Goal: Browse casually: Explore the website without a specific task or goal

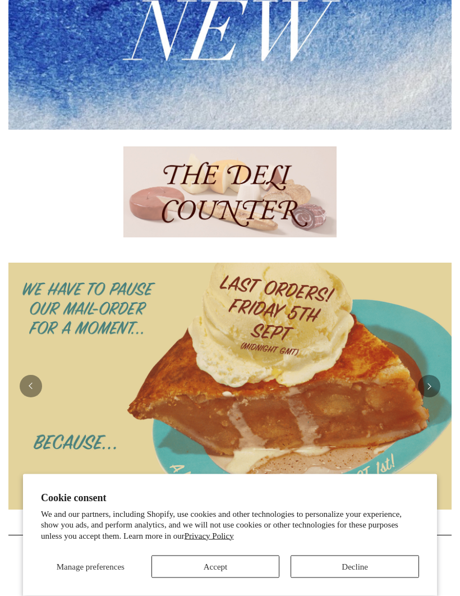
scroll to position [348, 0]
click at [238, 578] on button "Accept" at bounding box center [215, 566] width 128 height 22
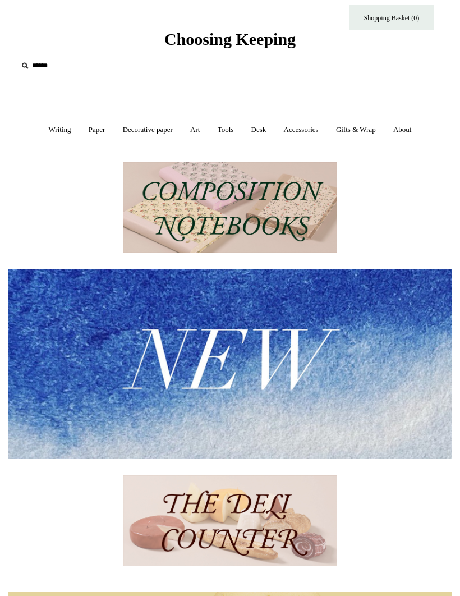
scroll to position [0, 0]
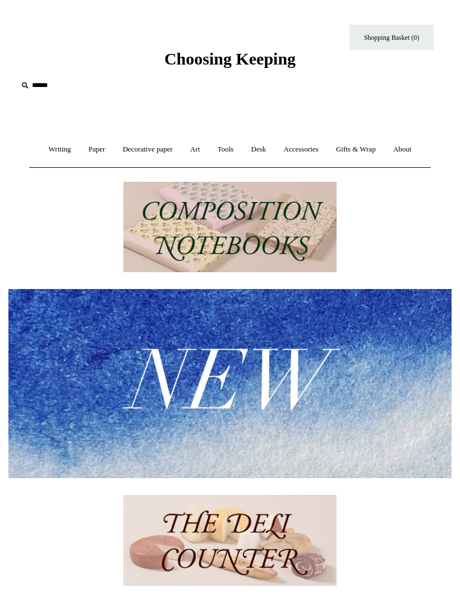
click at [153, 155] on link "Decorative paper +" at bounding box center [148, 150] width 66 height 30
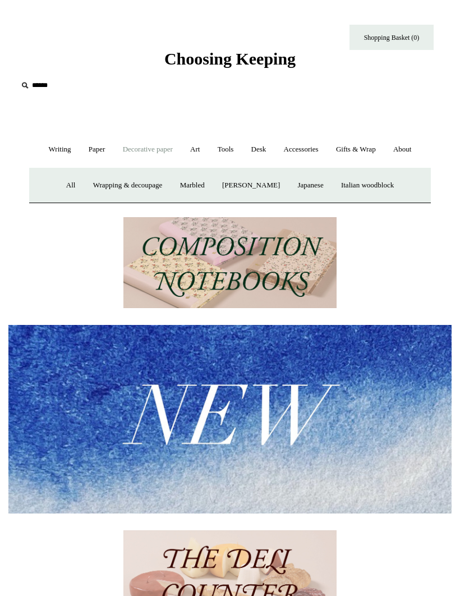
click at [164, 183] on link "Wrapping & decoupage" at bounding box center [127, 185] width 85 height 30
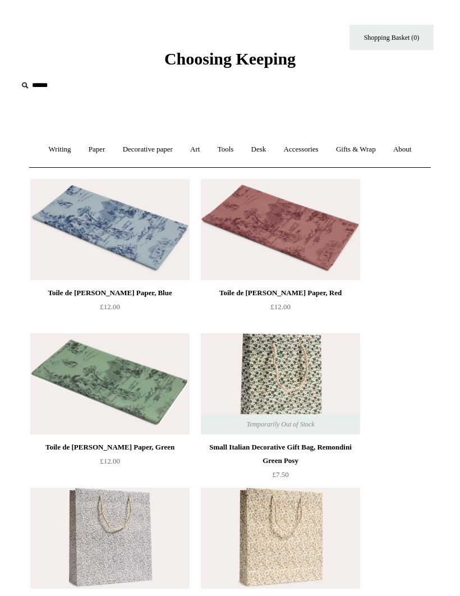
click at [133, 152] on link "Decorative paper +" at bounding box center [148, 150] width 66 height 30
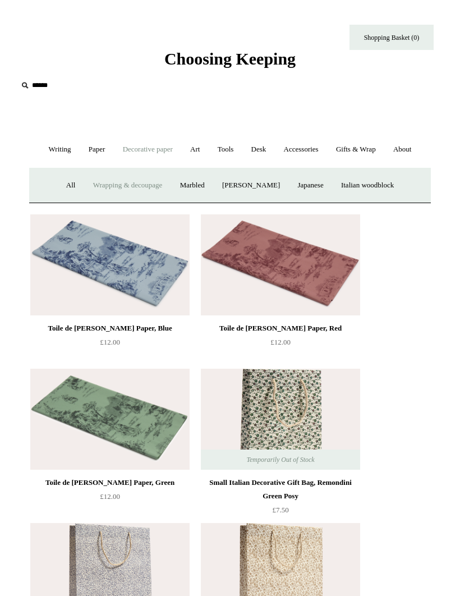
click at [266, 190] on link "[PERSON_NAME]" at bounding box center [250, 185] width 73 height 30
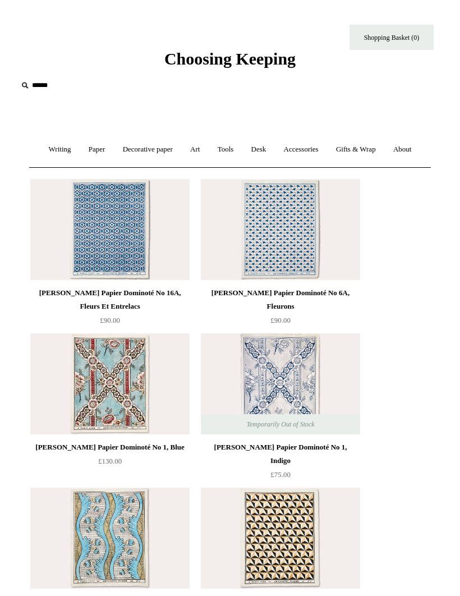
click at [154, 147] on link "Decorative paper +" at bounding box center [148, 150] width 66 height 30
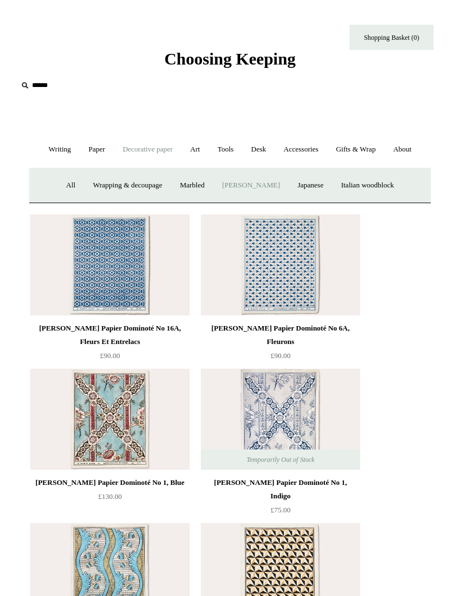
click at [191, 184] on link "Marbled" at bounding box center [192, 185] width 40 height 30
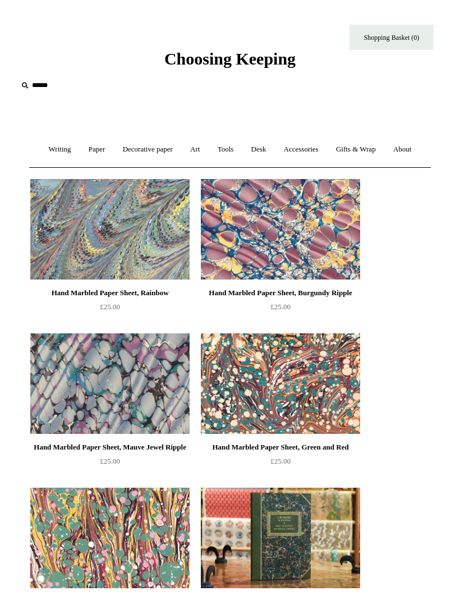
click at [163, 144] on link "Decorative paper +" at bounding box center [148, 150] width 66 height 30
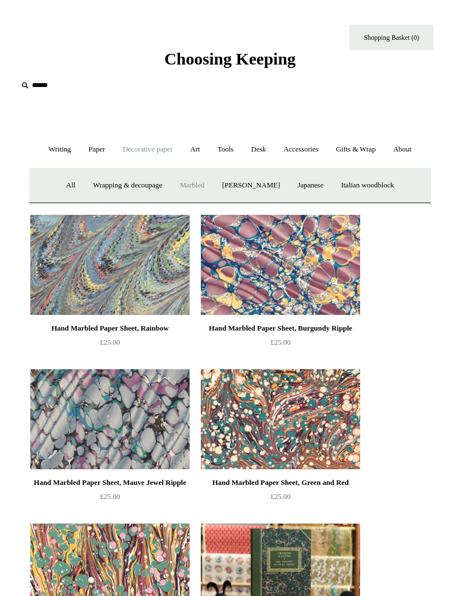
click at [316, 189] on link "Japanese" at bounding box center [309, 185] width 41 height 30
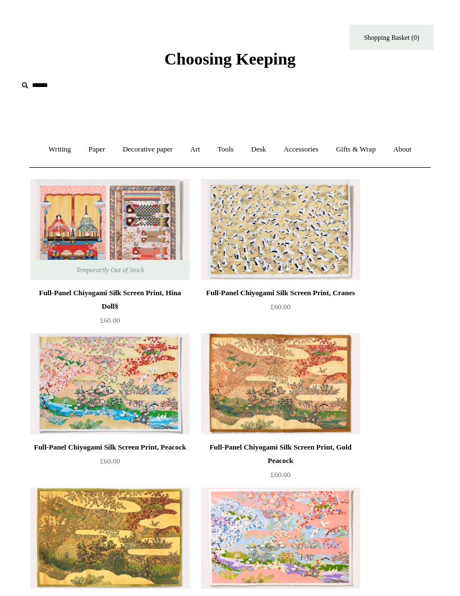
click at [200, 155] on link "Art +" at bounding box center [194, 150] width 25 height 30
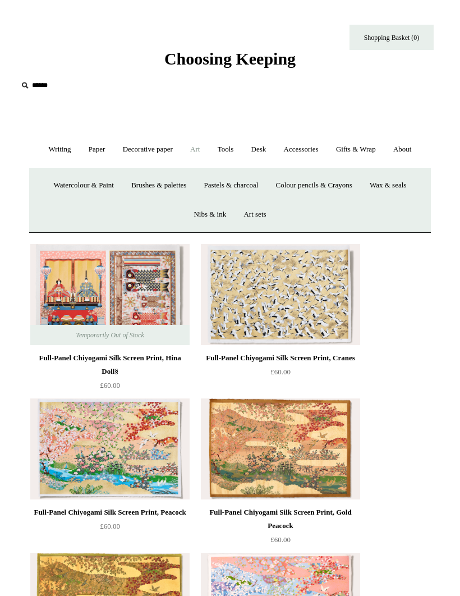
click at [345, 193] on link "Colour pencils & Crayons" at bounding box center [314, 185] width 92 height 30
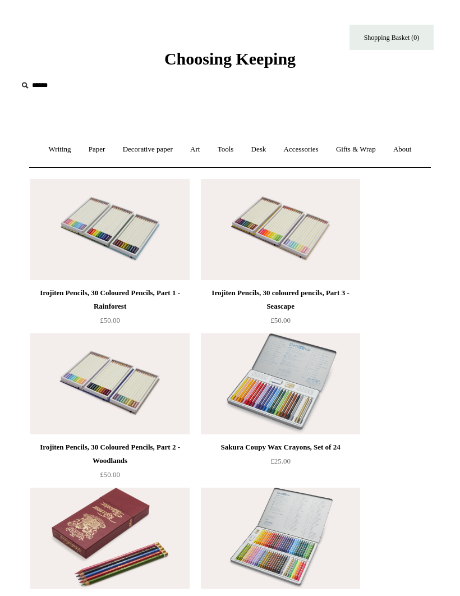
click at [232, 151] on link "Tools +" at bounding box center [226, 150] width 32 height 30
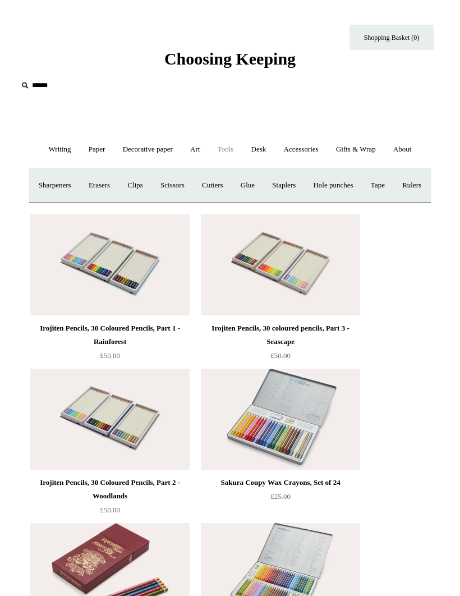
click at [269, 142] on link "Desk +" at bounding box center [258, 150] width 31 height 30
click at [85, 178] on link "Pen pots" at bounding box center [105, 185] width 40 height 30
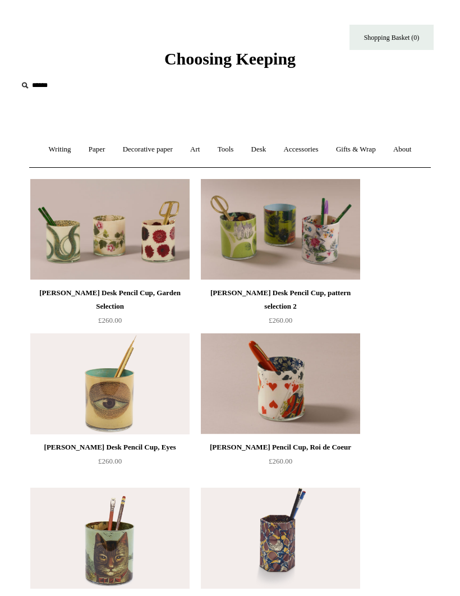
click at [271, 160] on link "Desk +" at bounding box center [258, 150] width 31 height 30
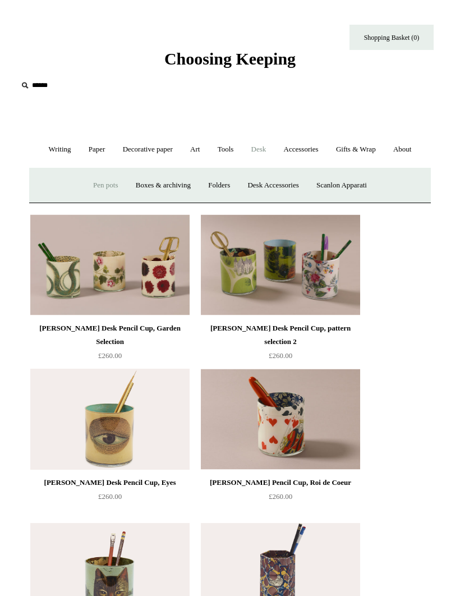
click at [228, 182] on link "Folders" at bounding box center [219, 185] width 38 height 30
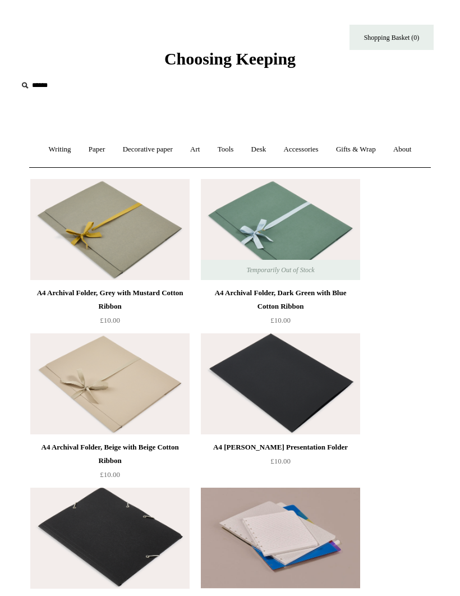
click at [260, 150] on link "Desk +" at bounding box center [258, 150] width 31 height 30
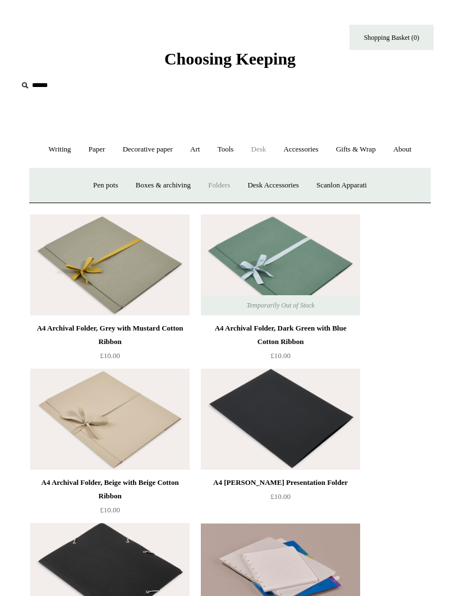
click at [269, 182] on link "Desk Accessories" at bounding box center [272, 185] width 67 height 30
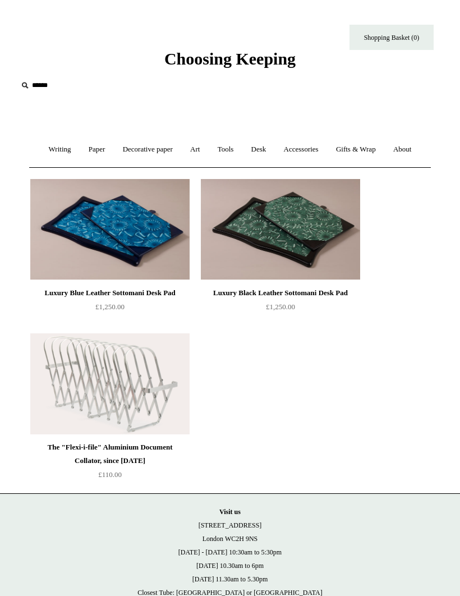
click at [290, 159] on link "Accessories +" at bounding box center [301, 150] width 50 height 30
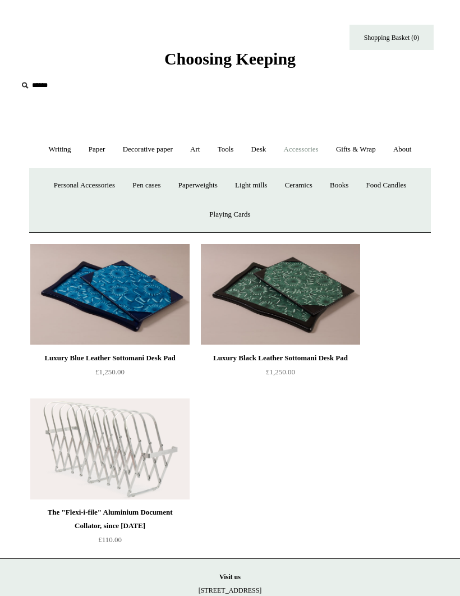
click at [234, 178] on link "Light mills" at bounding box center [251, 185] width 48 height 30
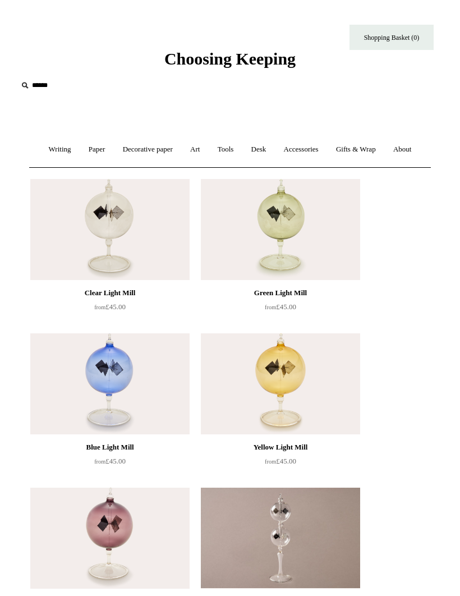
click at [264, 150] on link "Desk +" at bounding box center [258, 150] width 31 height 30
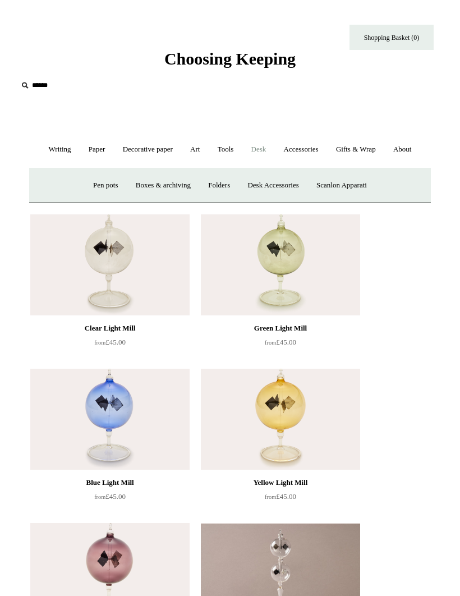
click at [282, 181] on link "Desk Accessories" at bounding box center [272, 185] width 67 height 30
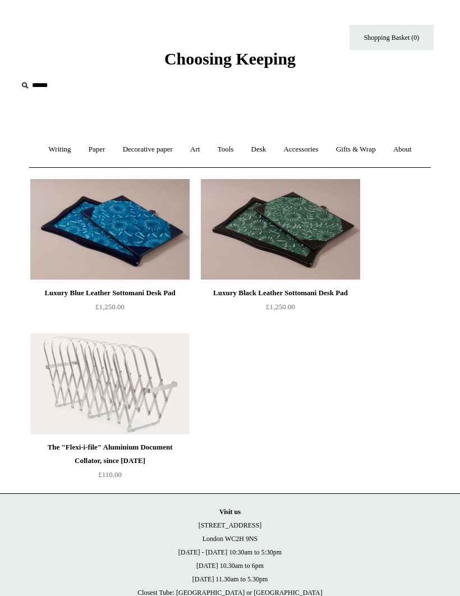
click at [307, 158] on link "Accessories +" at bounding box center [301, 150] width 50 height 30
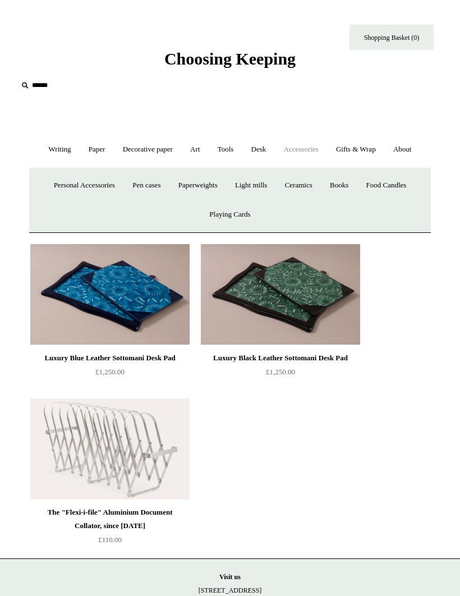
click at [318, 190] on link "Ceramics +" at bounding box center [298, 185] width 43 height 30
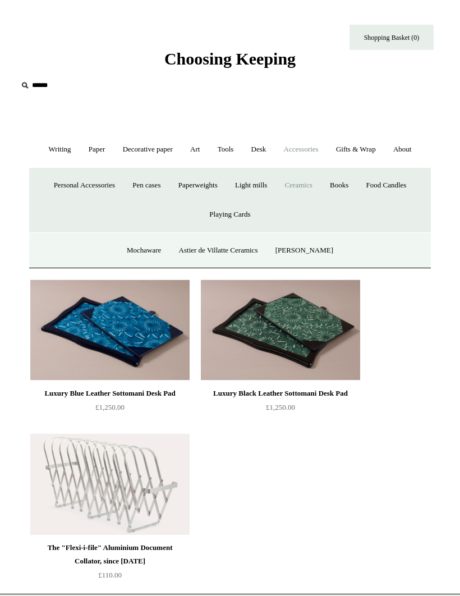
click at [149, 251] on link "Mochaware" at bounding box center [144, 251] width 50 height 30
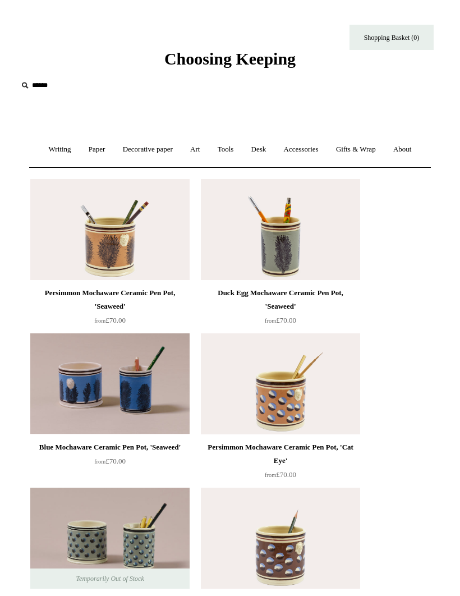
click at [302, 151] on link "Accessories +" at bounding box center [301, 150] width 50 height 30
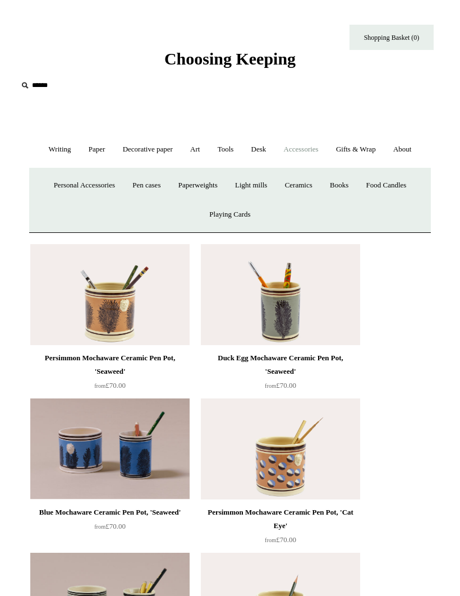
click at [156, 189] on link "Pen cases" at bounding box center [146, 185] width 44 height 30
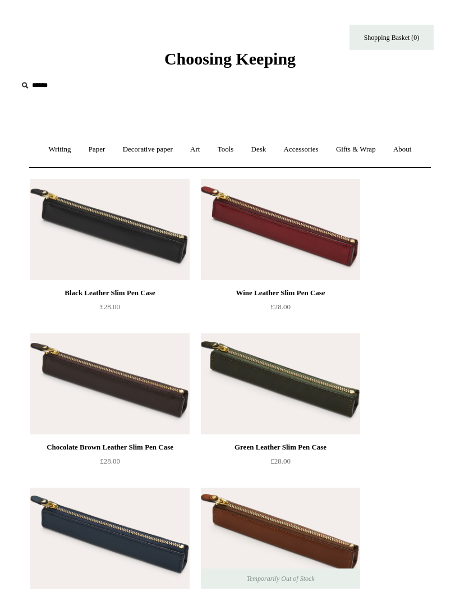
click at [307, 153] on link "Accessories +" at bounding box center [301, 150] width 50 height 30
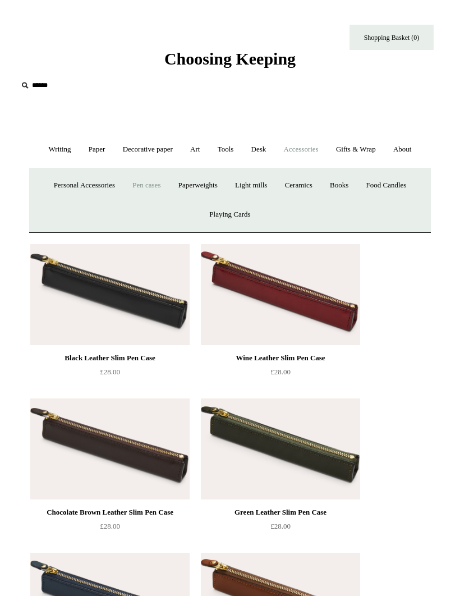
click at [257, 177] on link "Light mills" at bounding box center [251, 185] width 48 height 30
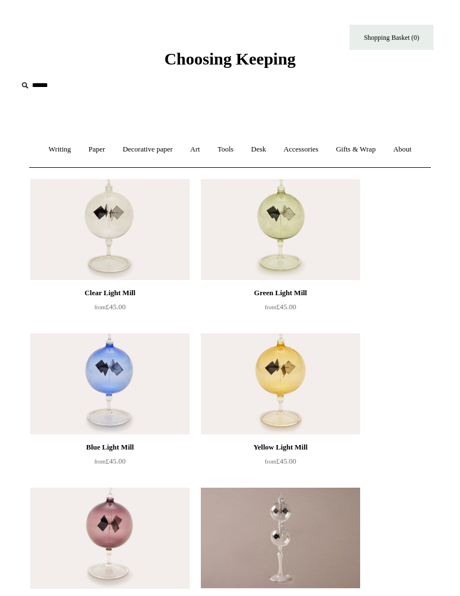
click at [318, 151] on link "Accessories +" at bounding box center [301, 150] width 50 height 30
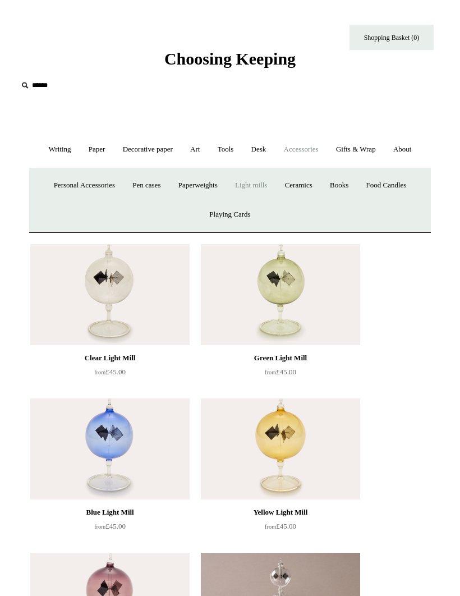
click at [201, 180] on link "Paperweights +" at bounding box center [197, 185] width 55 height 30
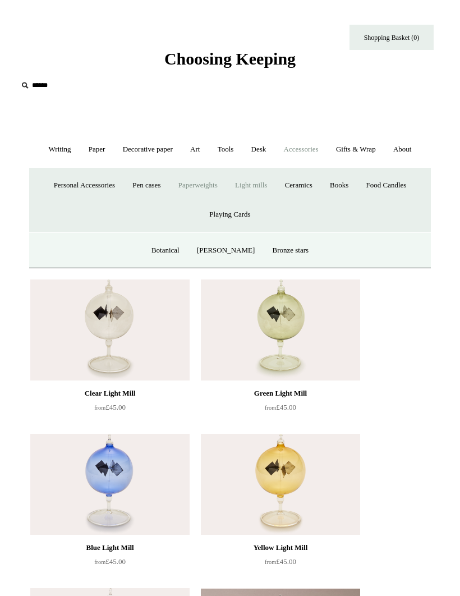
click at [168, 244] on link "Botanical" at bounding box center [166, 251] width 44 height 30
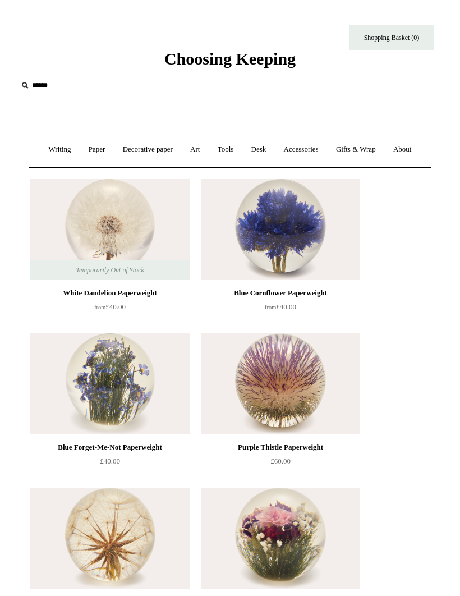
click at [312, 154] on link "Accessories +" at bounding box center [301, 150] width 50 height 30
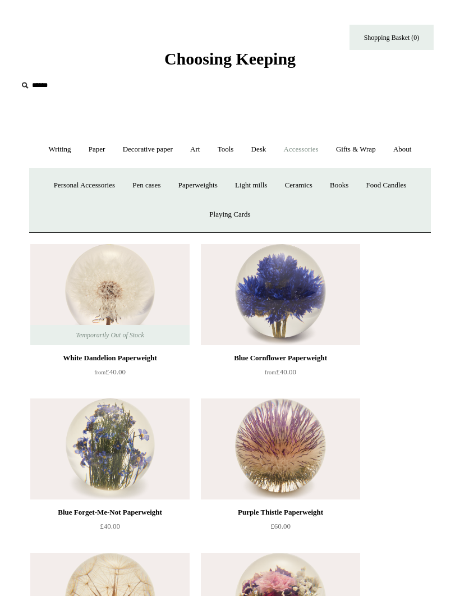
click at [347, 186] on link "Books" at bounding box center [339, 185] width 34 height 30
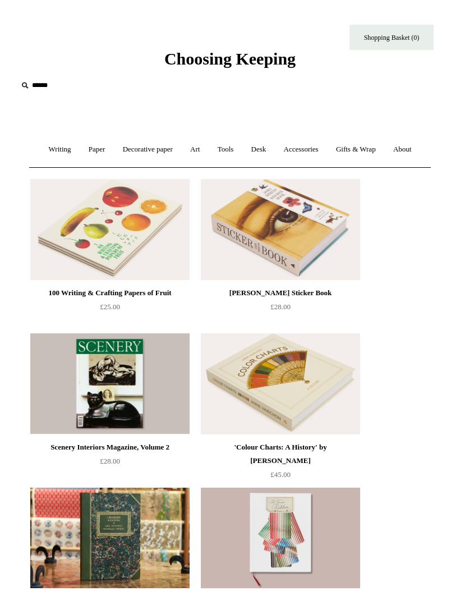
click at [372, 155] on link "Gifts & Wrap +" at bounding box center [356, 150] width 56 height 30
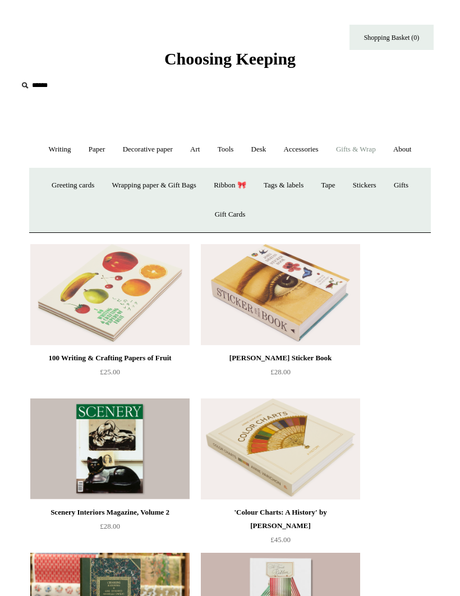
click at [296, 192] on link "Tags & labels" at bounding box center [284, 185] width 56 height 30
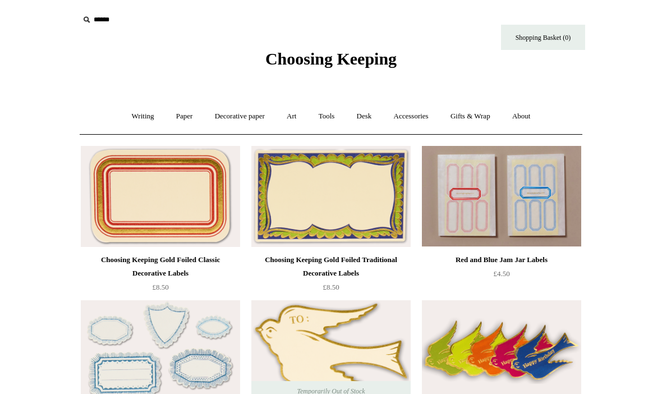
click at [122, 123] on link "Writing +" at bounding box center [143, 116] width 43 height 30
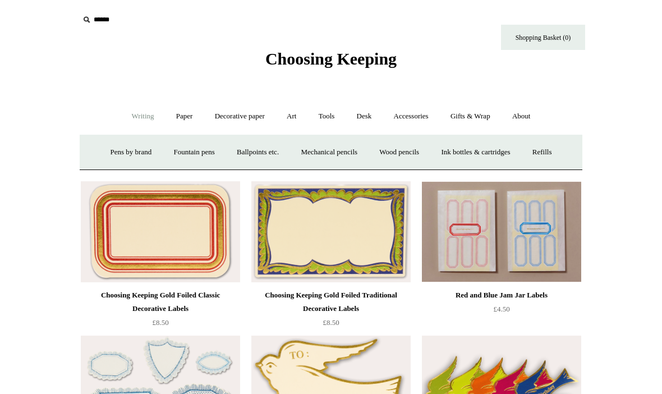
click at [168, 159] on link "Fountain pens +" at bounding box center [193, 152] width 61 height 30
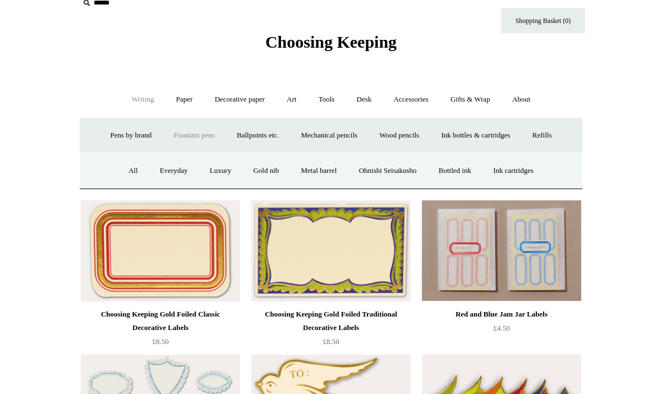
scroll to position [21, 0]
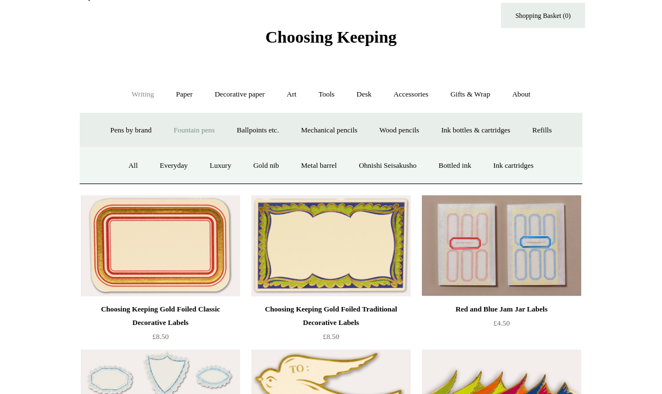
click at [214, 166] on link "Luxury" at bounding box center [220, 166] width 41 height 30
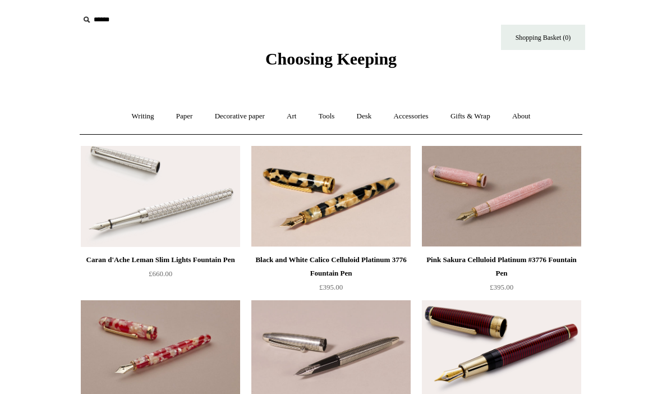
click at [427, 116] on link "Accessories +" at bounding box center [411, 116] width 55 height 30
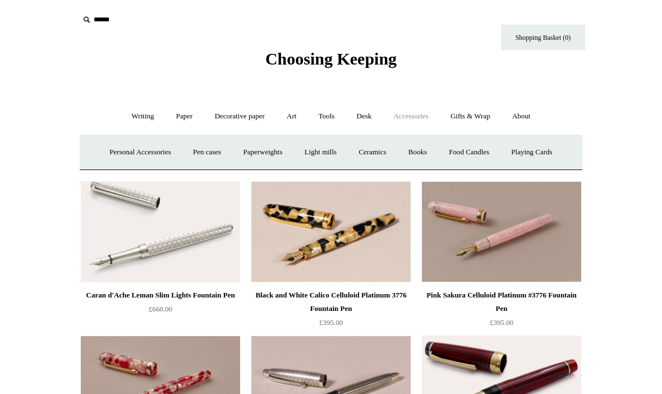
click at [549, 162] on link "Playing Cards" at bounding box center [531, 152] width 61 height 30
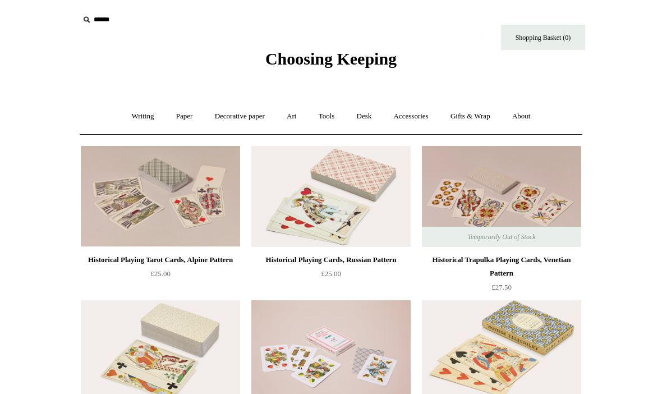
click at [489, 98] on body "Menu Choosing Keeping * Shipping Information Shopping Basket (0) * ⤺ +" at bounding box center [330, 395] width 561 height 790
click at [486, 118] on link "Gifts & Wrap +" at bounding box center [470, 116] width 60 height 30
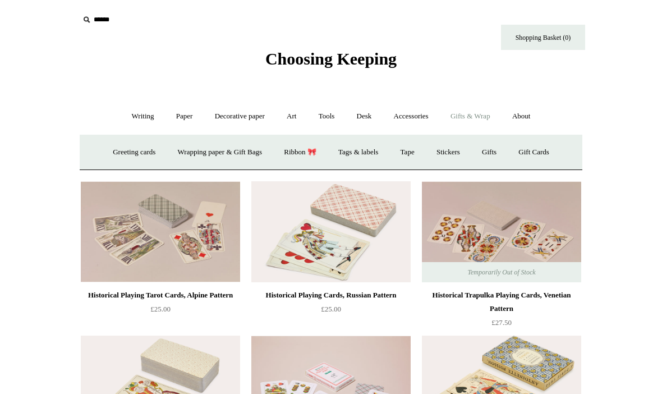
click at [193, 156] on link "Wrapping paper & Gift Bags" at bounding box center [220, 152] width 104 height 30
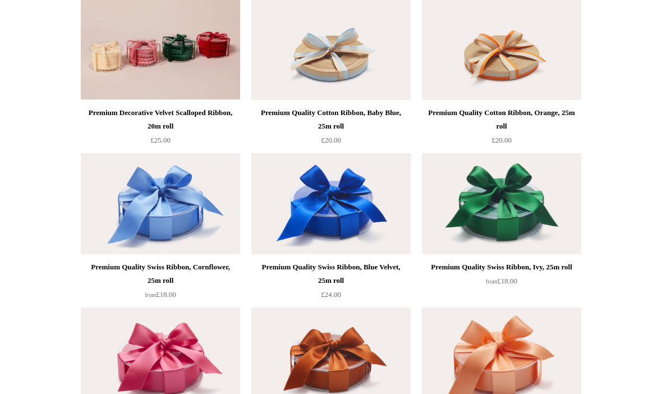
scroll to position [566, 0]
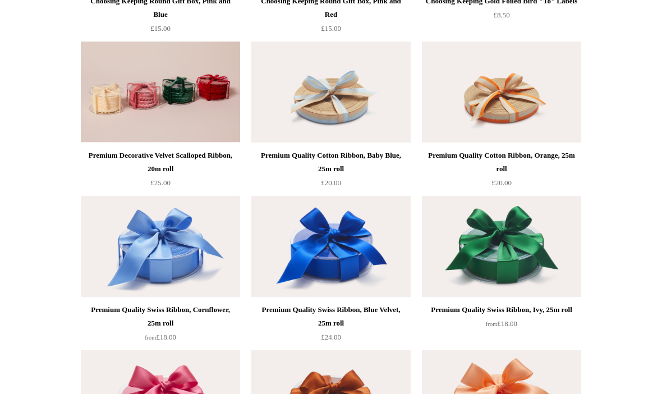
click at [122, 117] on img at bounding box center [160, 92] width 159 height 101
click at [127, 109] on img at bounding box center [160, 92] width 159 height 101
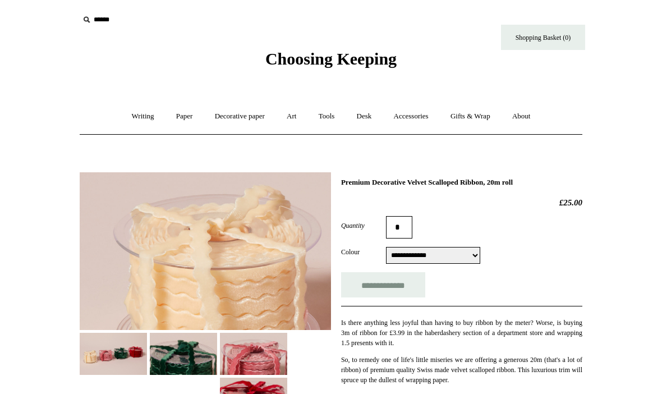
select select "**********"
click at [122, 114] on link "Writing +" at bounding box center [143, 116] width 43 height 30
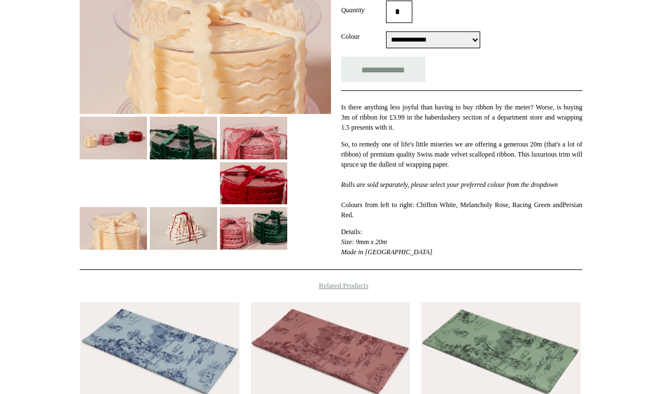
scroll to position [251, 0]
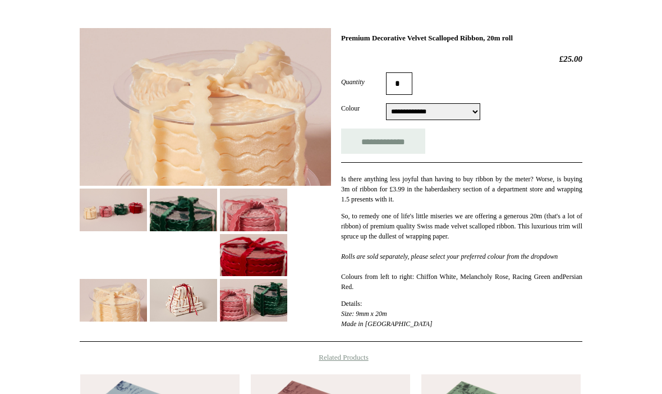
click at [118, 219] on img at bounding box center [113, 210] width 67 height 42
